Goal: Information Seeking & Learning: Learn about a topic

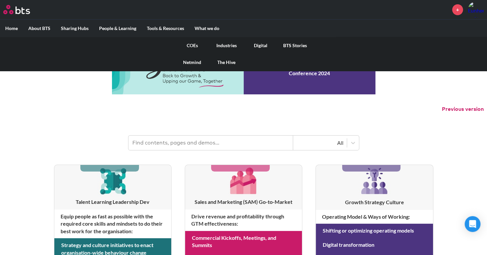
click at [193, 45] on link "COEs" at bounding box center [192, 45] width 34 height 17
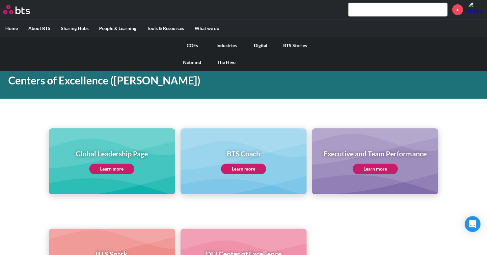
click at [195, 44] on link "COEs" at bounding box center [192, 45] width 34 height 17
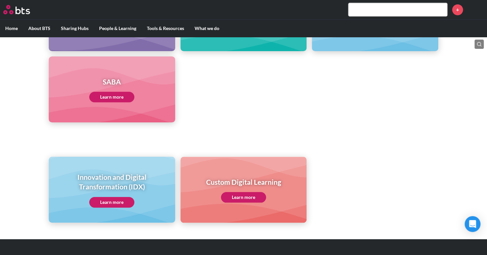
scroll to position [350, 0]
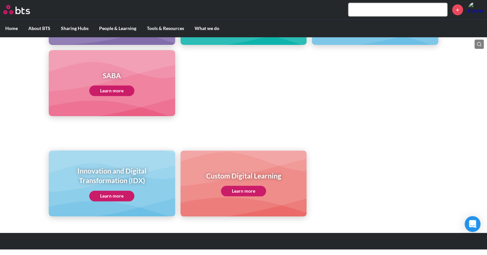
click at [96, 196] on link "Learn more" at bounding box center [111, 196] width 45 height 11
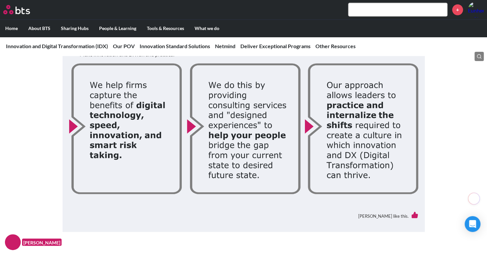
scroll to position [330, 0]
